Goal: Use online tool/utility: Utilize a website feature to perform a specific function

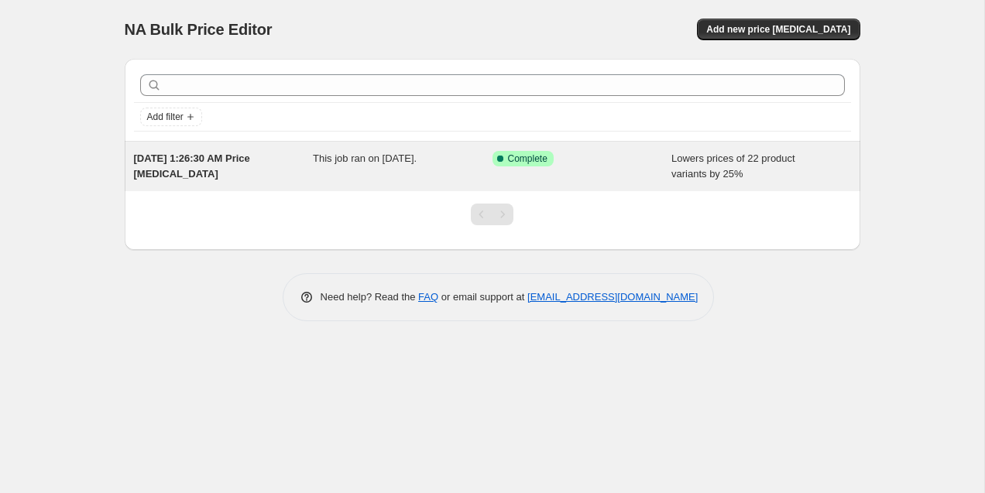
click at [218, 168] on div "[DATE] 1:26:30 AM Price [MEDICAL_DATA]" at bounding box center [224, 166] width 180 height 31
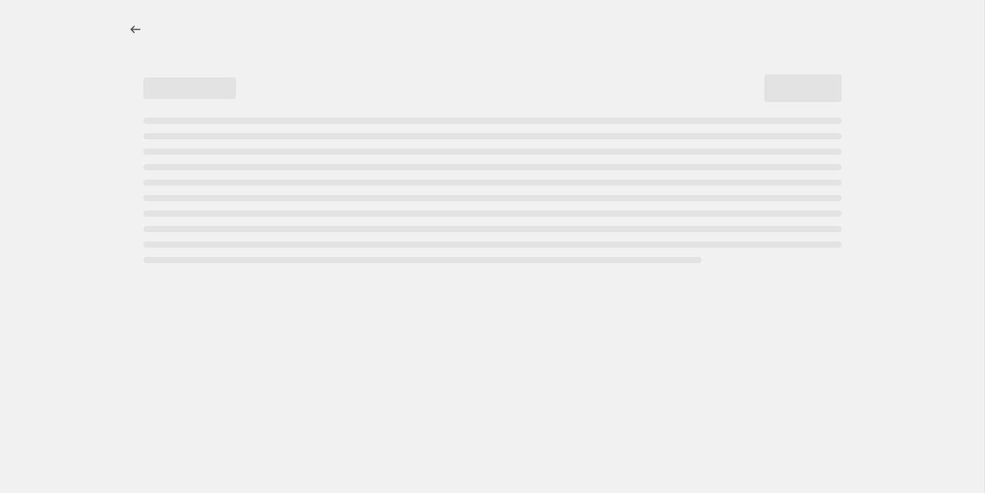
select select "percentage"
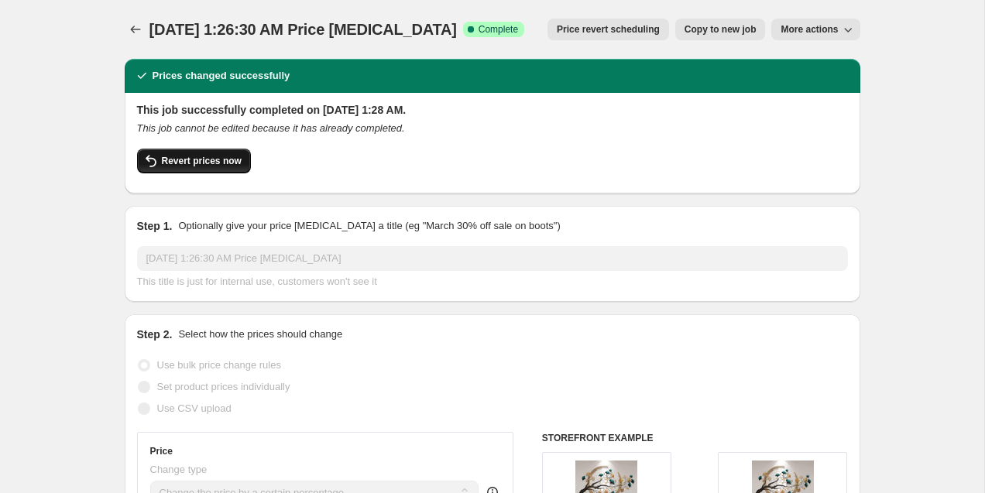
click at [213, 163] on span "Revert prices now" at bounding box center [202, 161] width 80 height 12
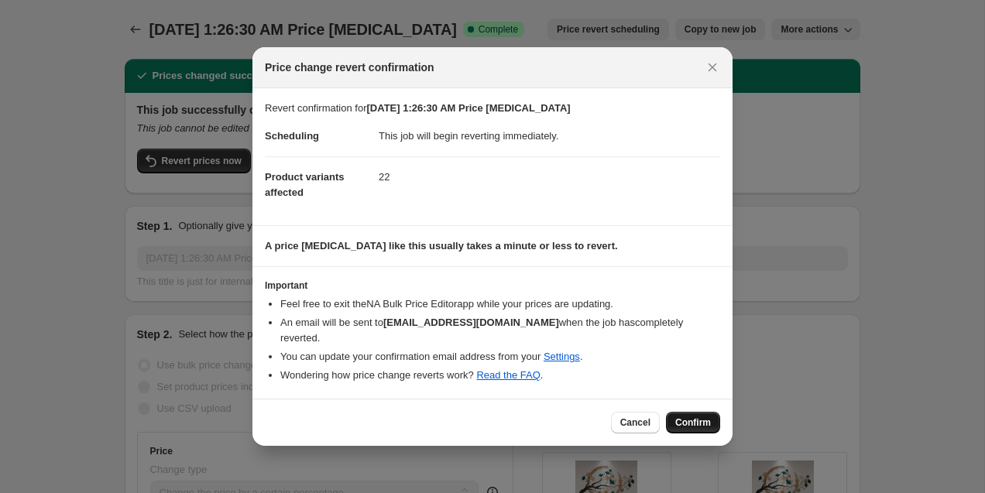
click at [703, 417] on span "Confirm" at bounding box center [693, 422] width 36 height 12
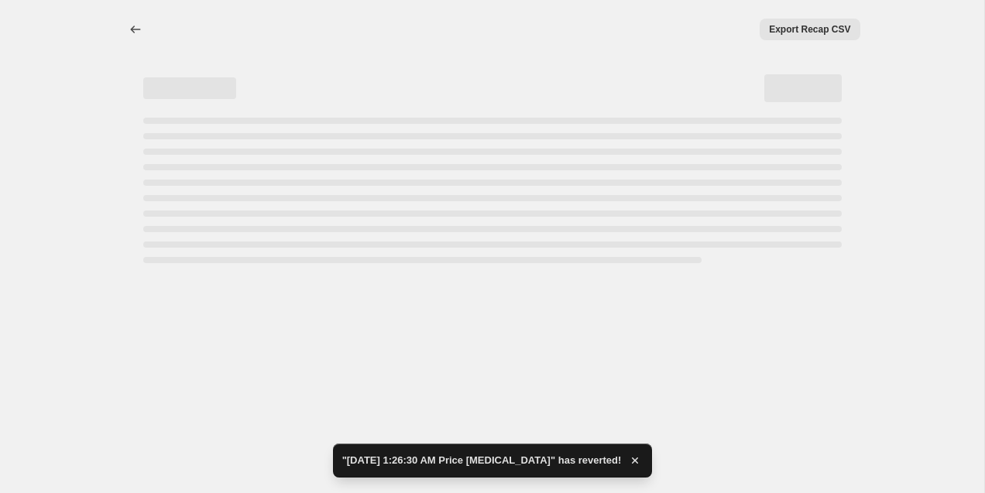
select select "percentage"
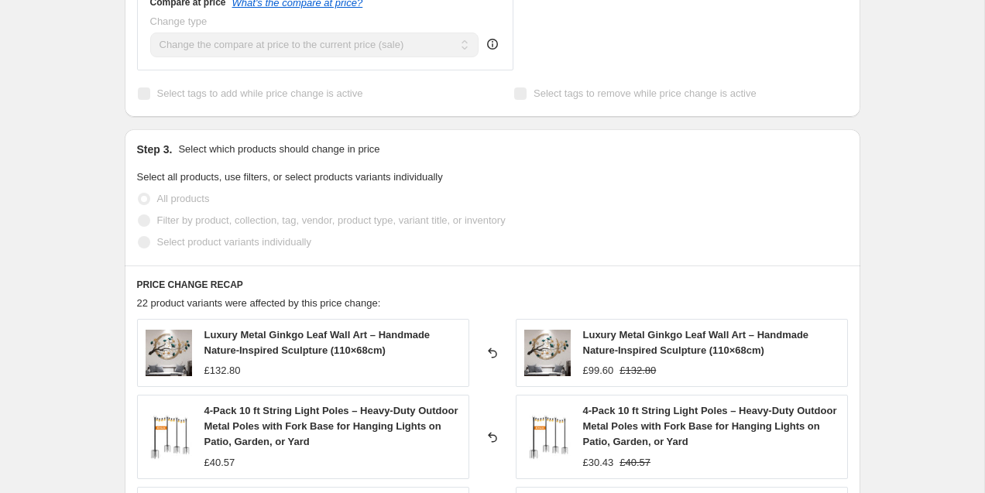
scroll to position [335, 0]
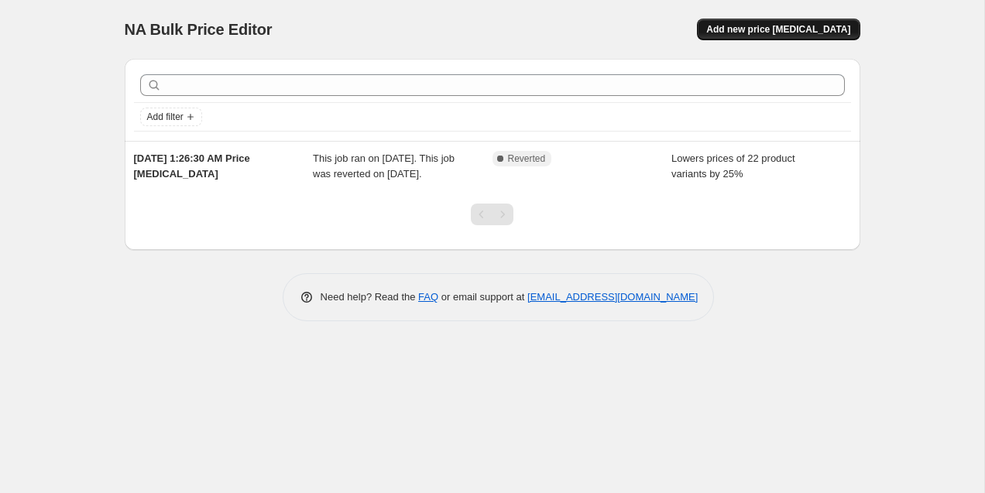
click at [821, 30] on span "Add new price [MEDICAL_DATA]" at bounding box center [778, 29] width 144 height 12
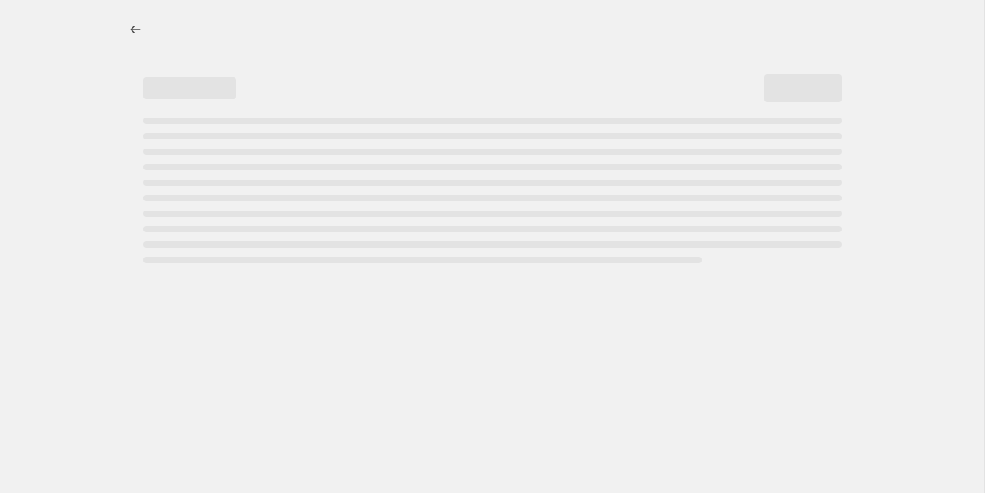
select select "percentage"
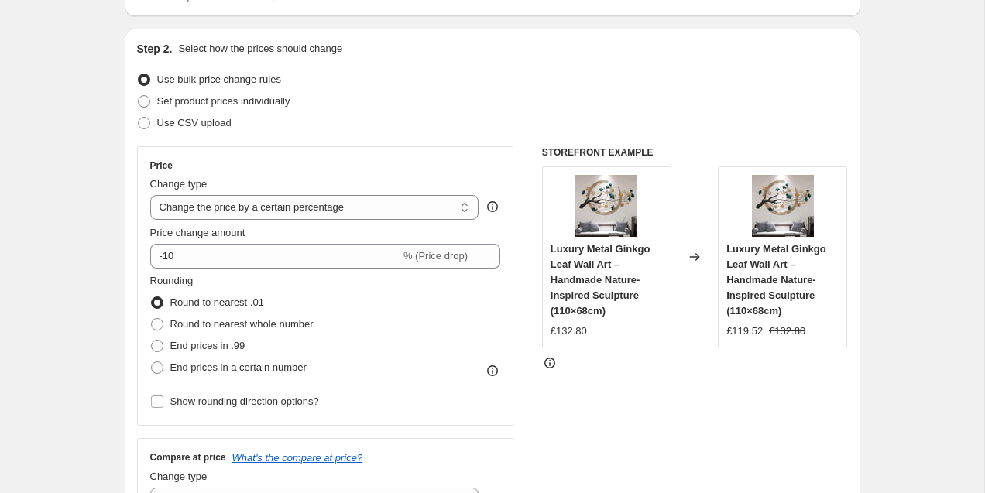
scroll to position [171, 0]
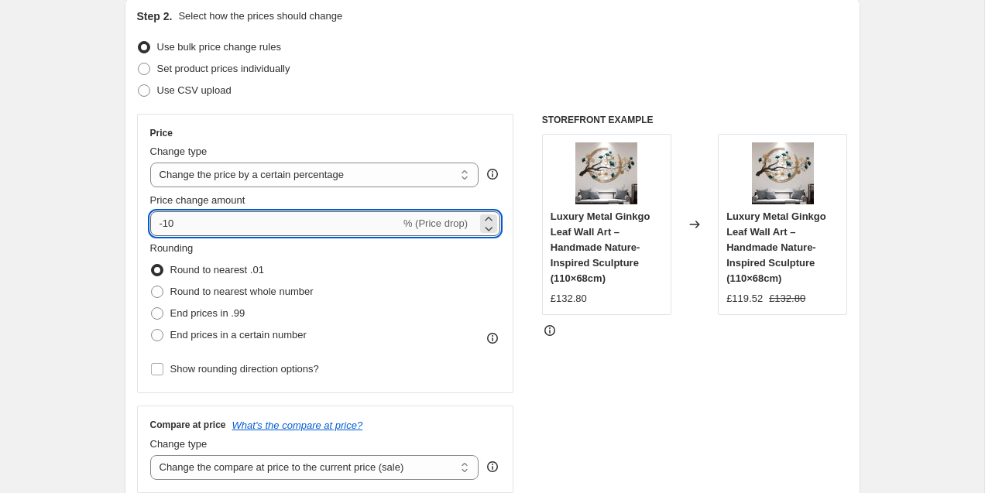
click at [362, 221] on input "-10" at bounding box center [275, 223] width 250 height 25
click at [487, 228] on icon at bounding box center [488, 228] width 15 height 15
click at [488, 228] on icon at bounding box center [488, 228] width 15 height 15
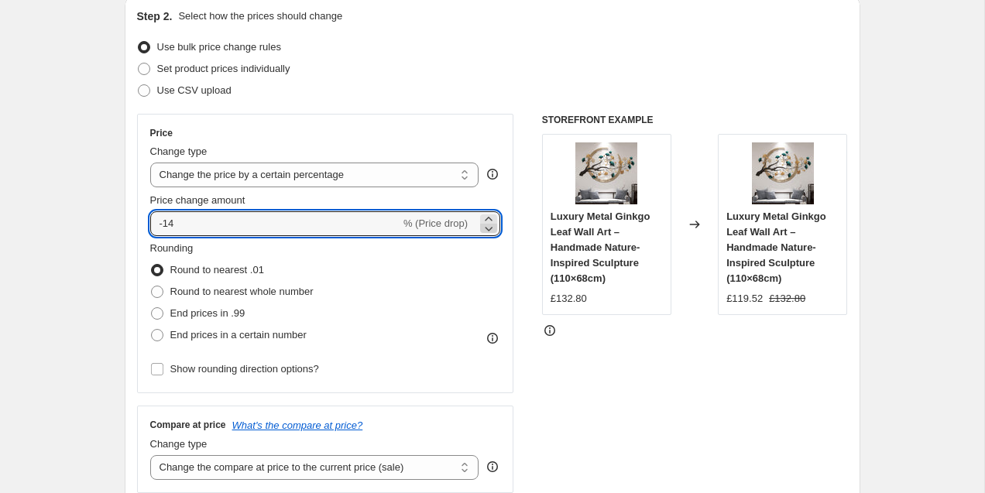
click at [488, 228] on icon at bounding box center [488, 228] width 15 height 15
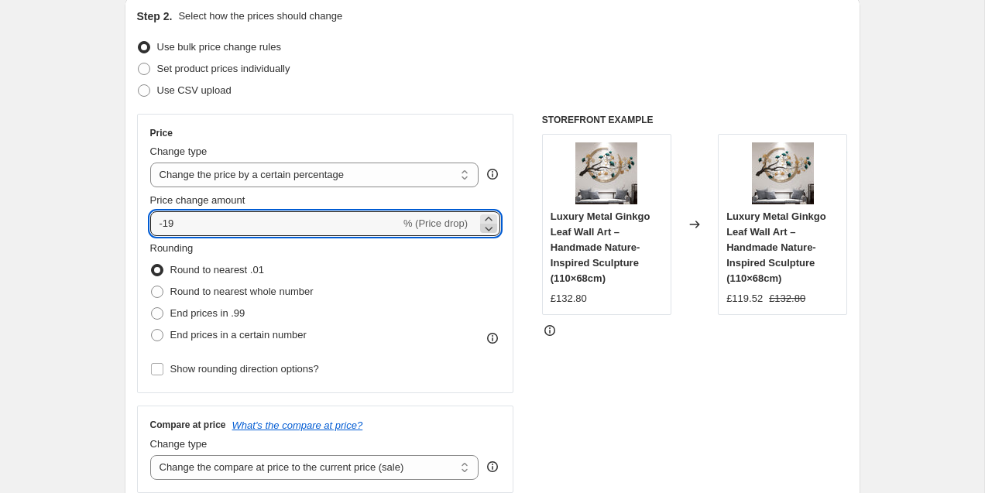
click at [488, 228] on icon at bounding box center [488, 228] width 15 height 15
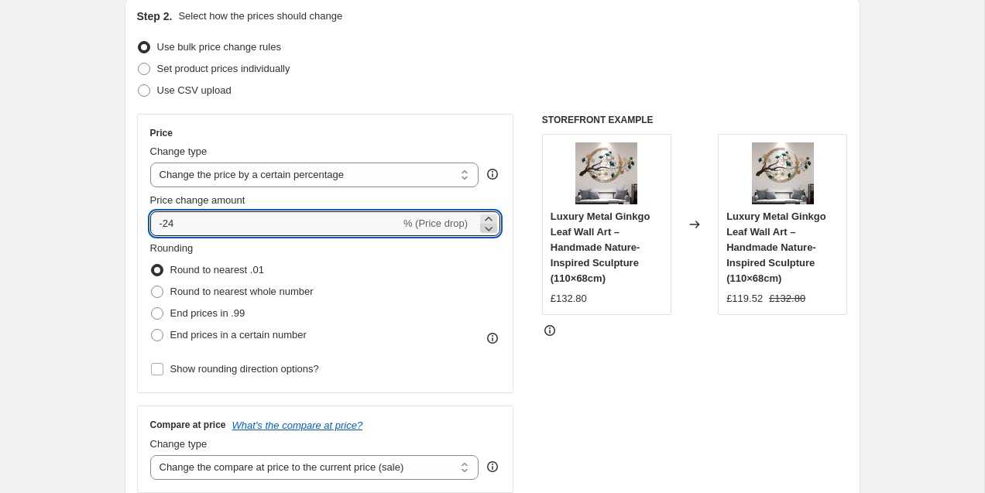
click at [488, 228] on icon at bounding box center [488, 228] width 15 height 15
type input "-25"
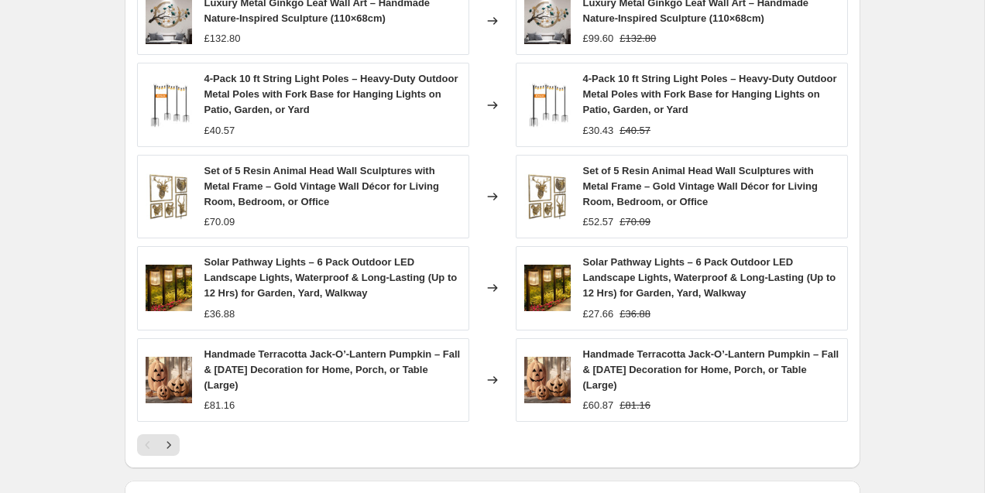
scroll to position [954, 0]
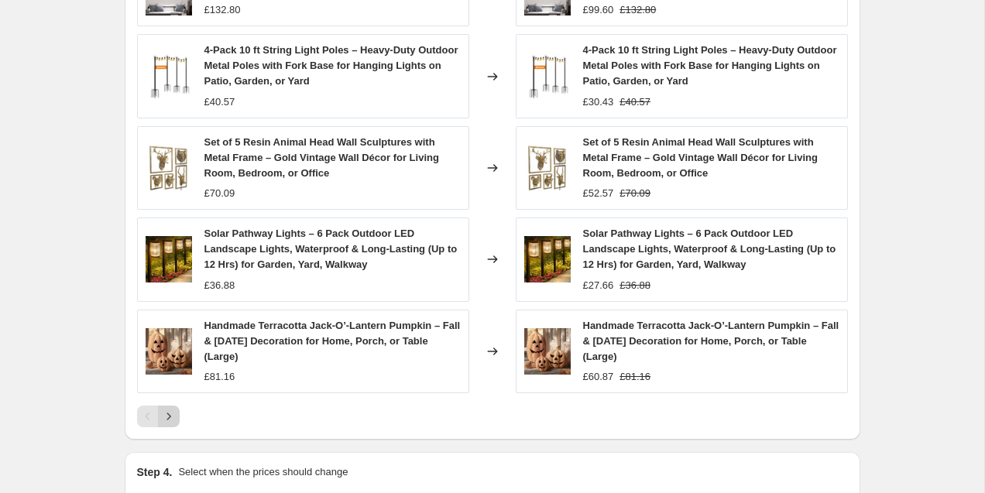
click at [170, 409] on icon "Next" at bounding box center [168, 416] width 15 height 15
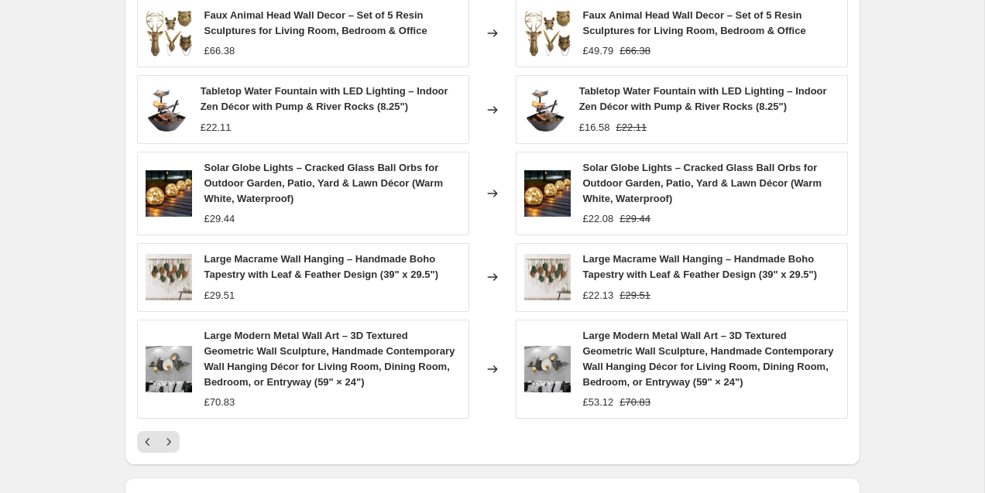
scroll to position [918, 0]
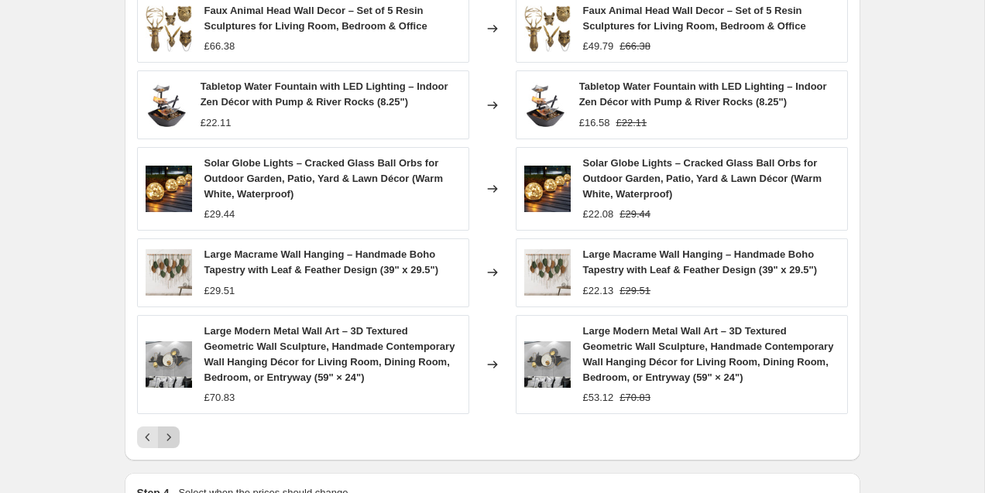
click at [169, 433] on icon "Next" at bounding box center [168, 437] width 15 height 15
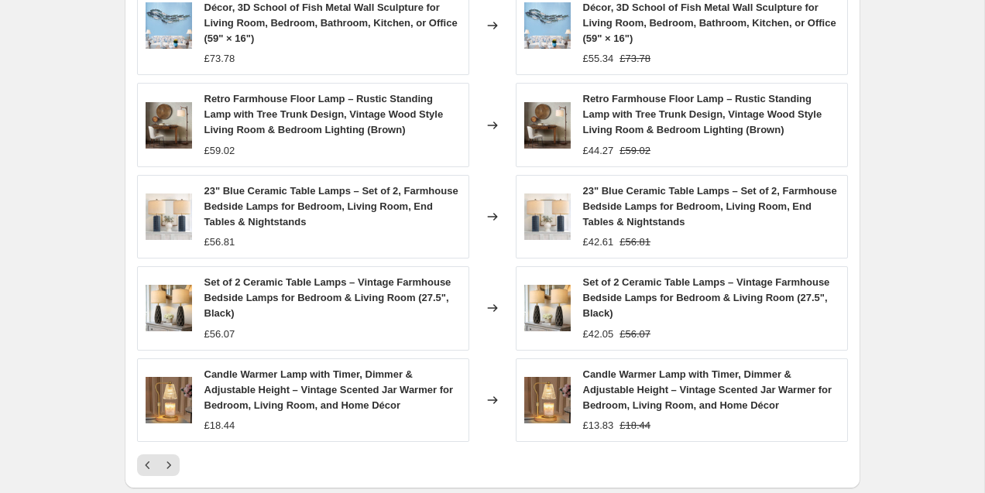
scroll to position [941, 0]
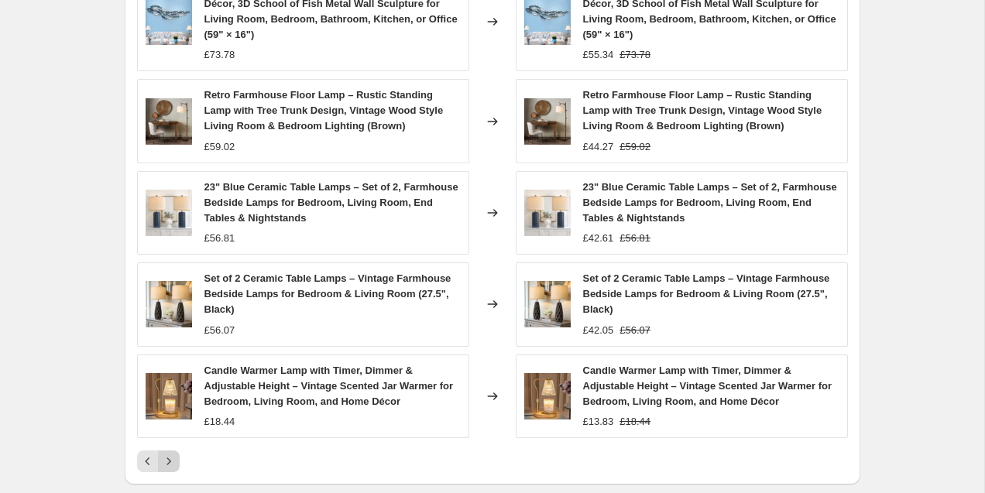
click at [173, 464] on icon "Next" at bounding box center [168, 461] width 15 height 15
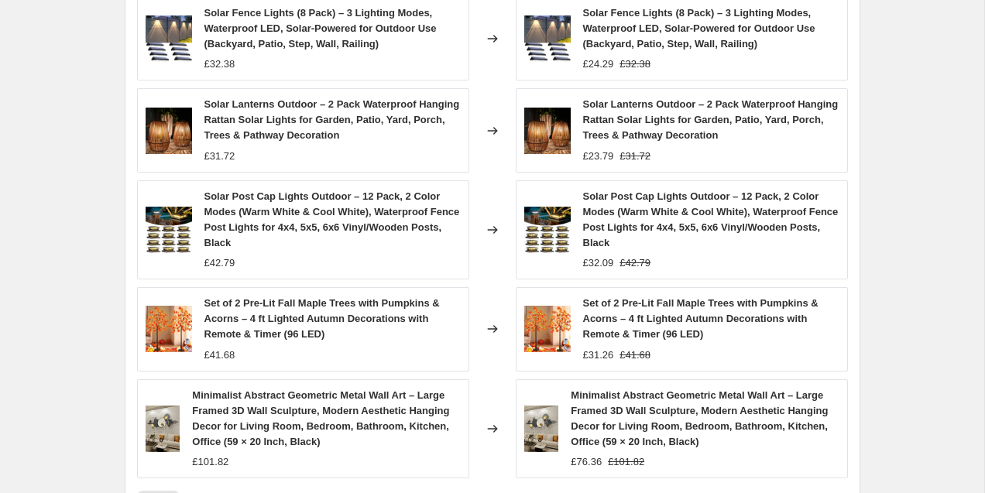
scroll to position [935, 0]
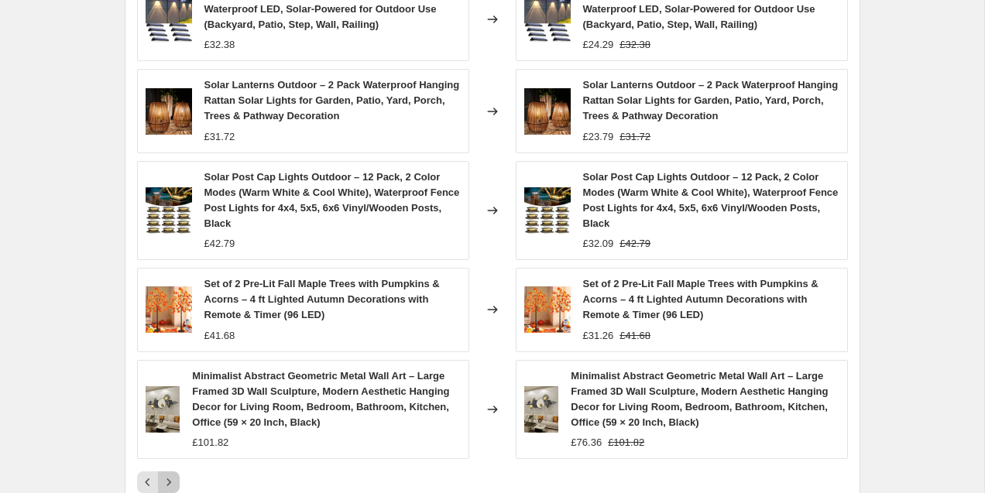
click at [173, 475] on icon "Next" at bounding box center [168, 482] width 15 height 15
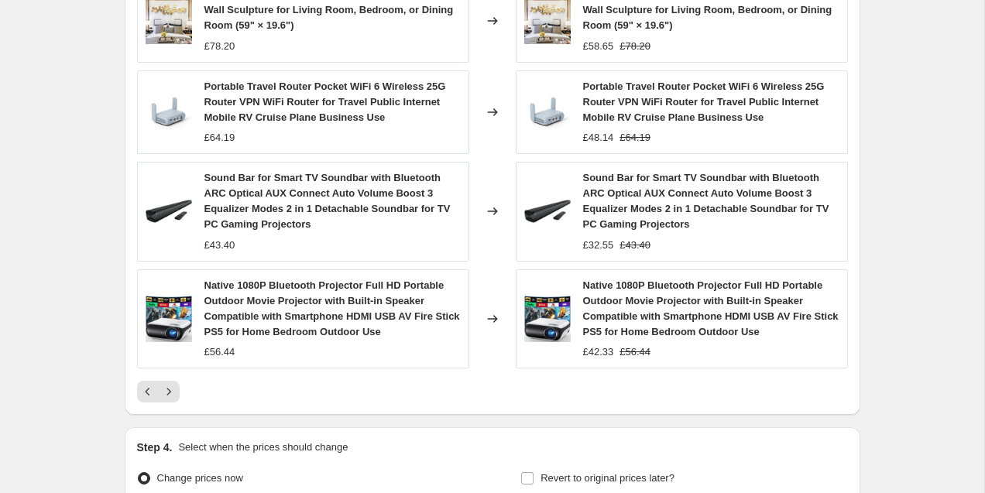
scroll to position [1043, 0]
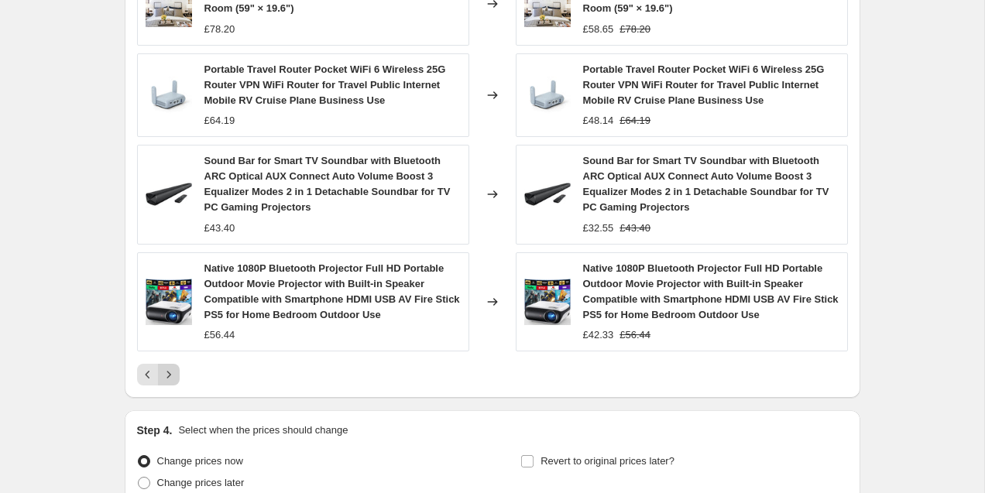
click at [170, 377] on icon "Next" at bounding box center [168, 374] width 15 height 15
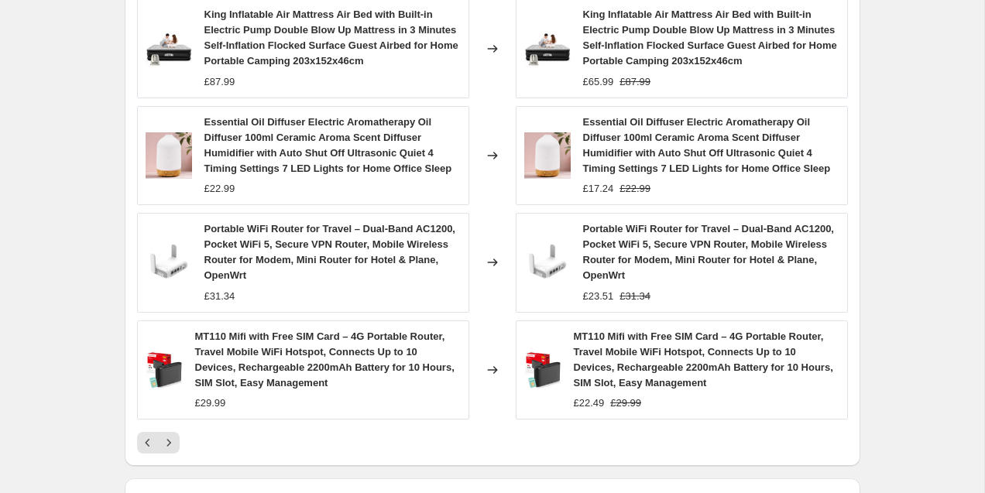
scroll to position [1026, 0]
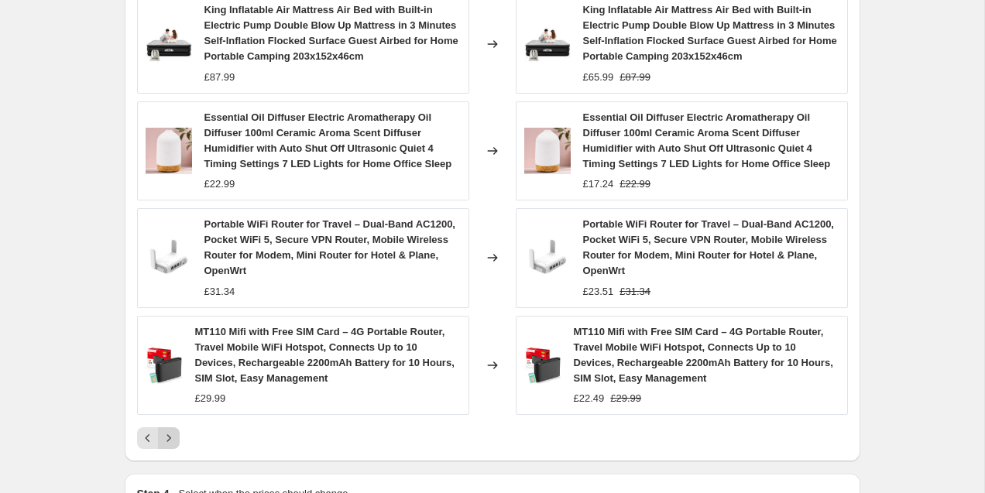
click at [163, 440] on icon "Next" at bounding box center [168, 437] width 15 height 15
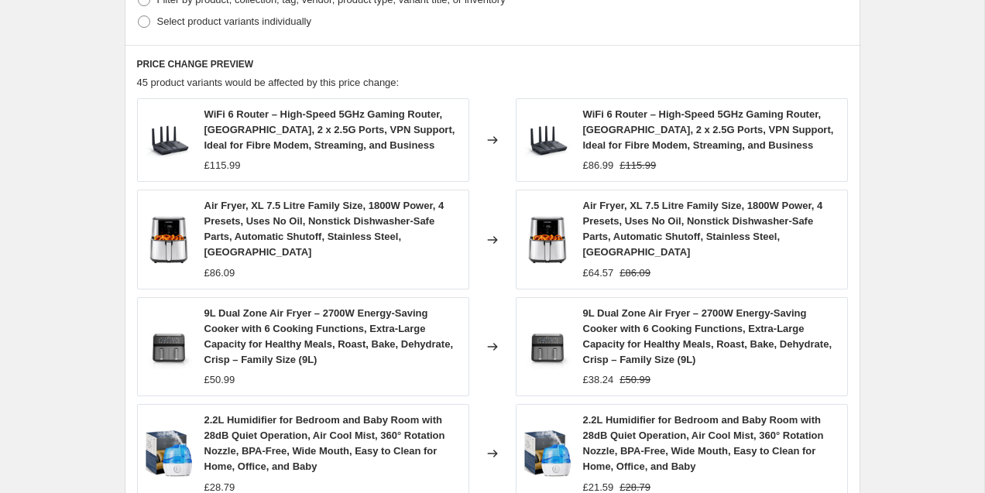
scroll to position [1187, 0]
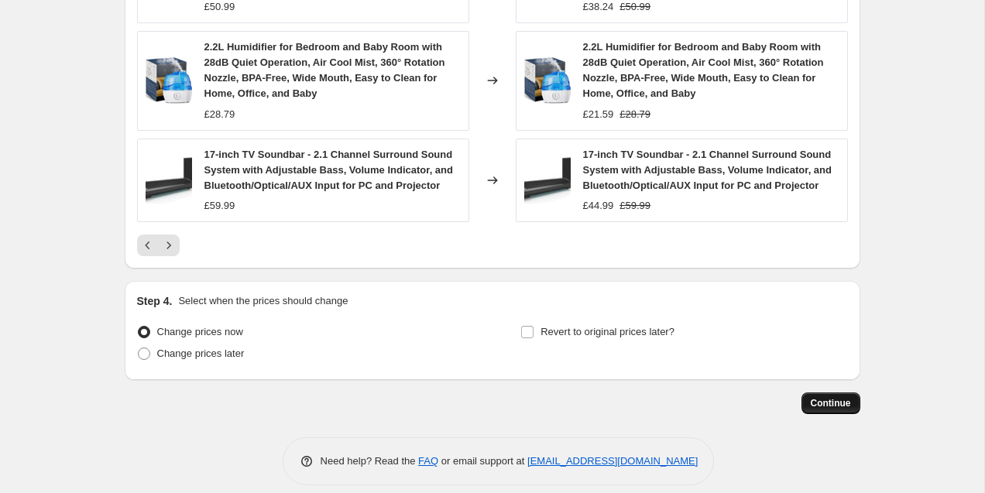
click at [840, 397] on span "Continue" at bounding box center [830, 403] width 40 height 12
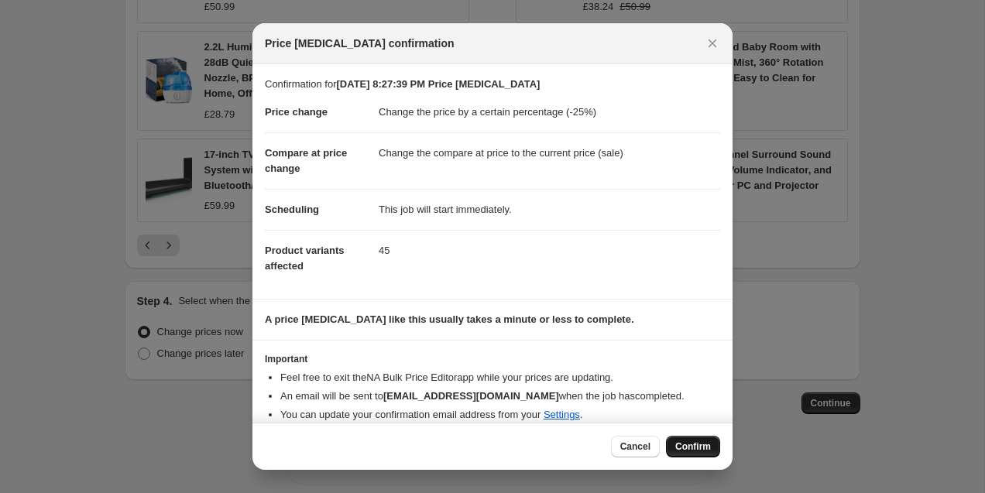
click at [704, 447] on span "Confirm" at bounding box center [693, 446] width 36 height 12
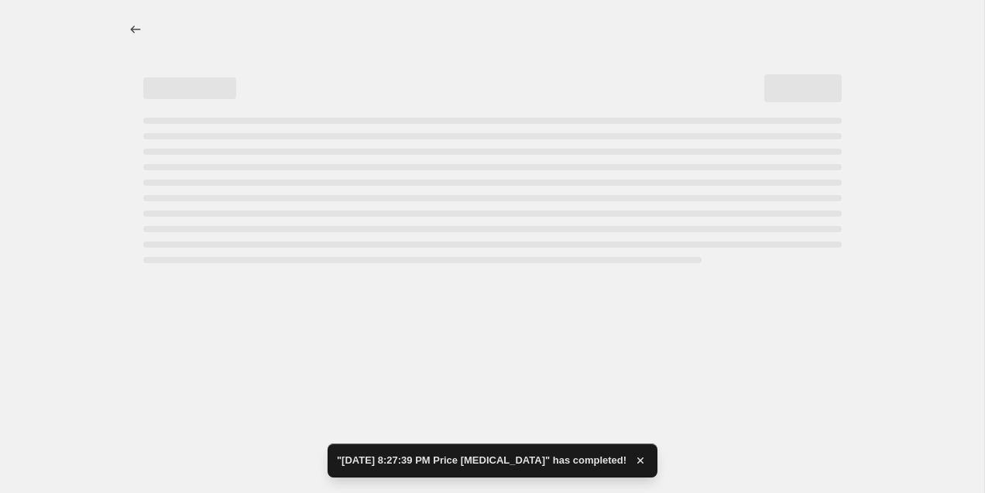
select select "percentage"
